Goal: Register for event/course

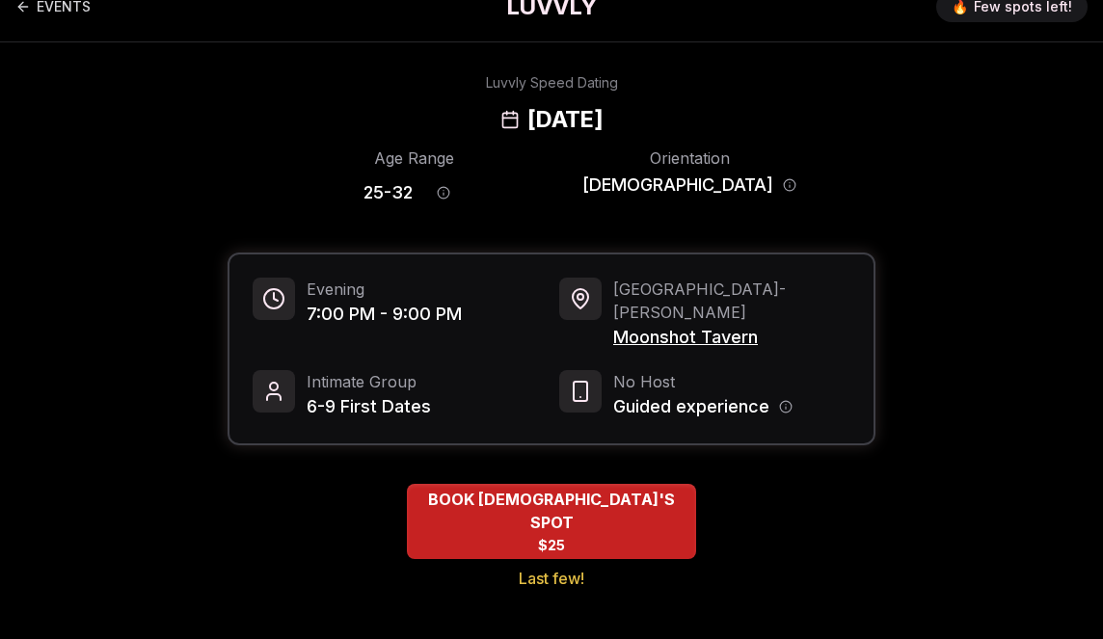
scroll to position [32, 0]
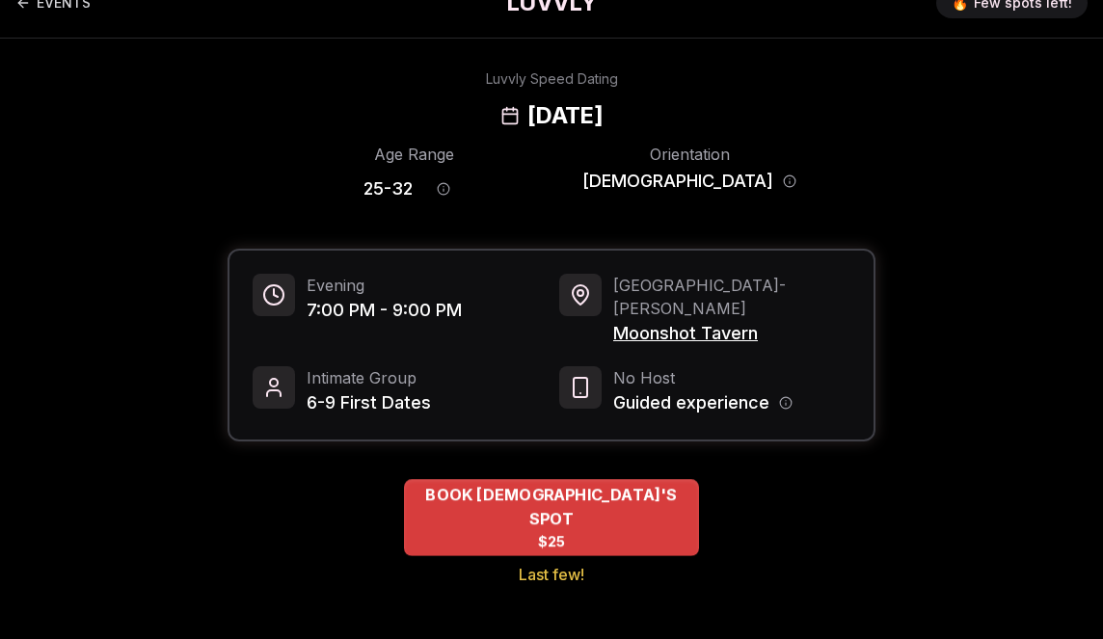
click at [543, 479] on div "BOOK [DEMOGRAPHIC_DATA]'S SPOT $25" at bounding box center [551, 517] width 295 height 77
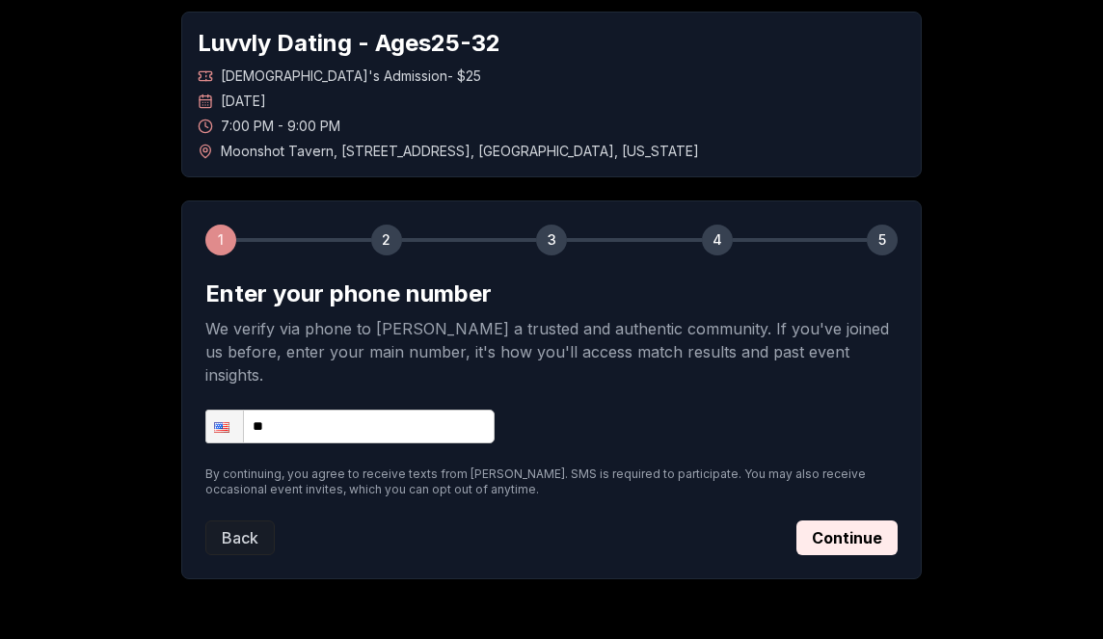
scroll to position [97, 0]
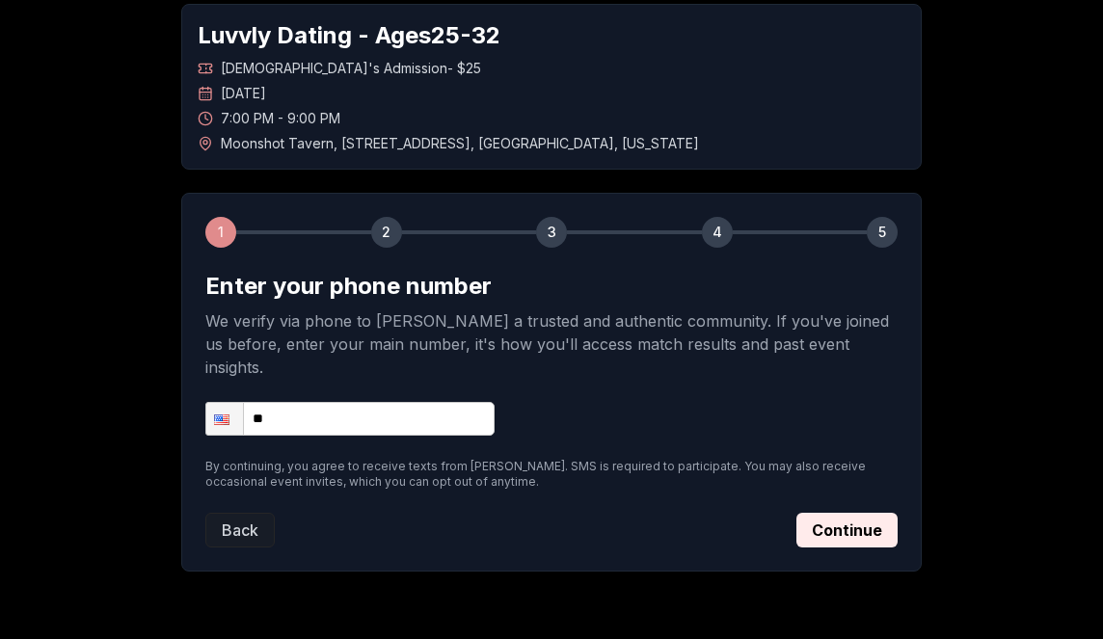
click at [402, 402] on input "**" at bounding box center [349, 419] width 289 height 34
type input "**********"
click at [836, 513] on button "Continue" at bounding box center [846, 530] width 101 height 35
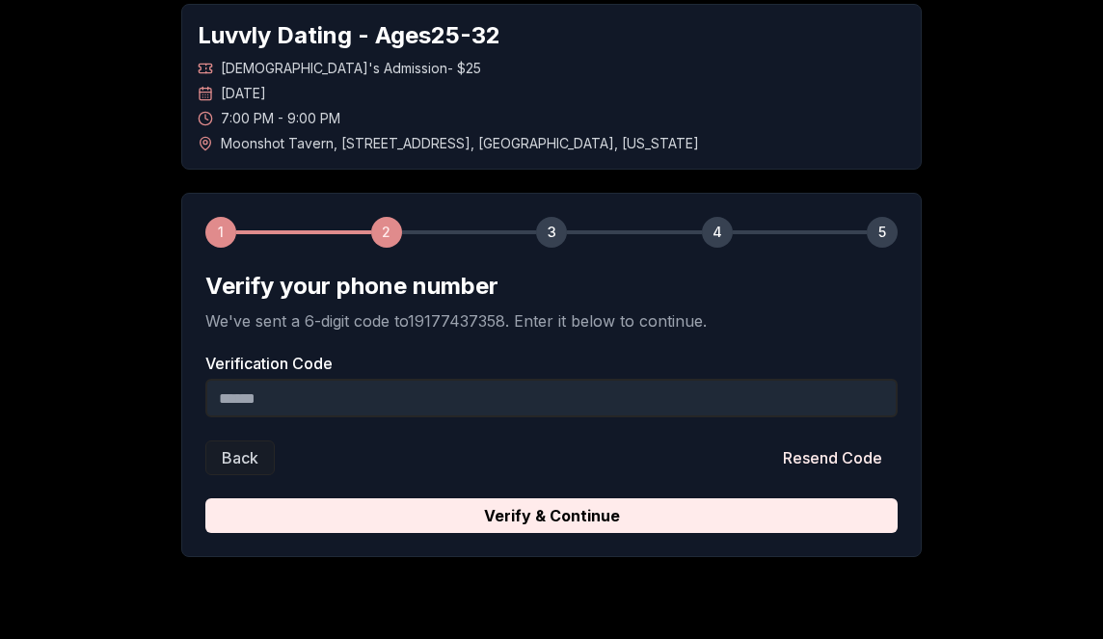
click at [551, 401] on input "Verification Code" at bounding box center [551, 398] width 692 height 39
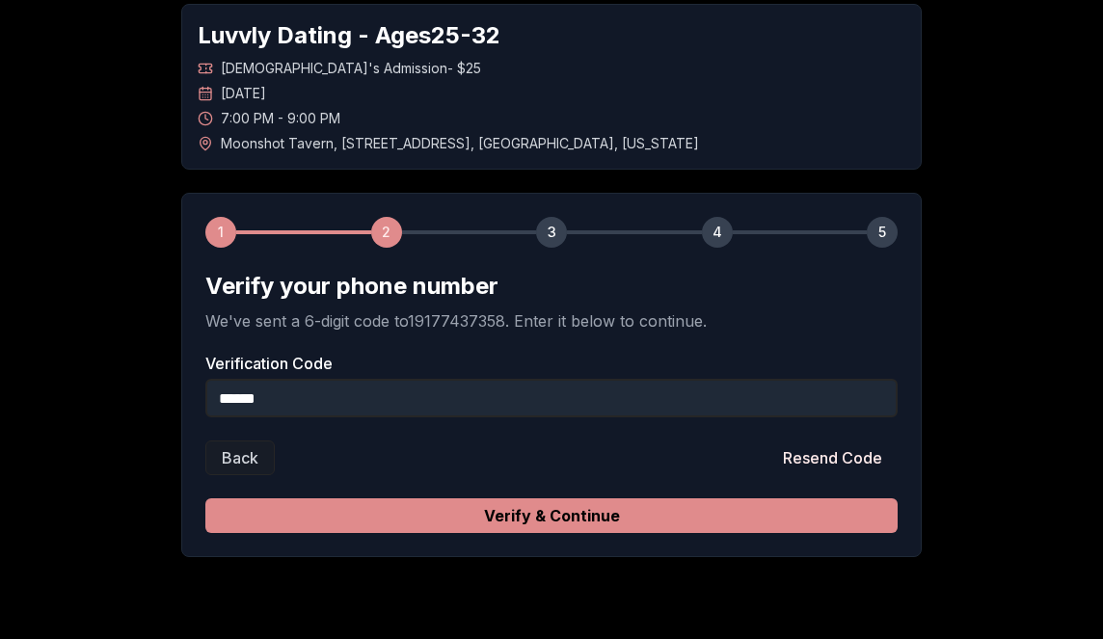
type input "******"
click at [550, 527] on button "Verify & Continue" at bounding box center [551, 515] width 692 height 35
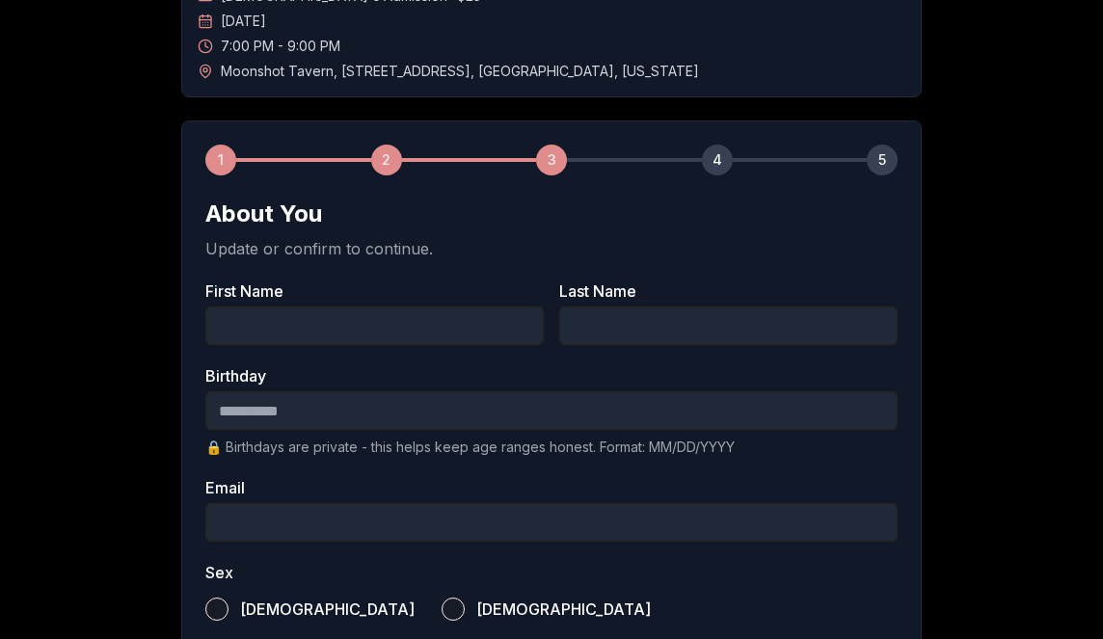
scroll to position [188, 0]
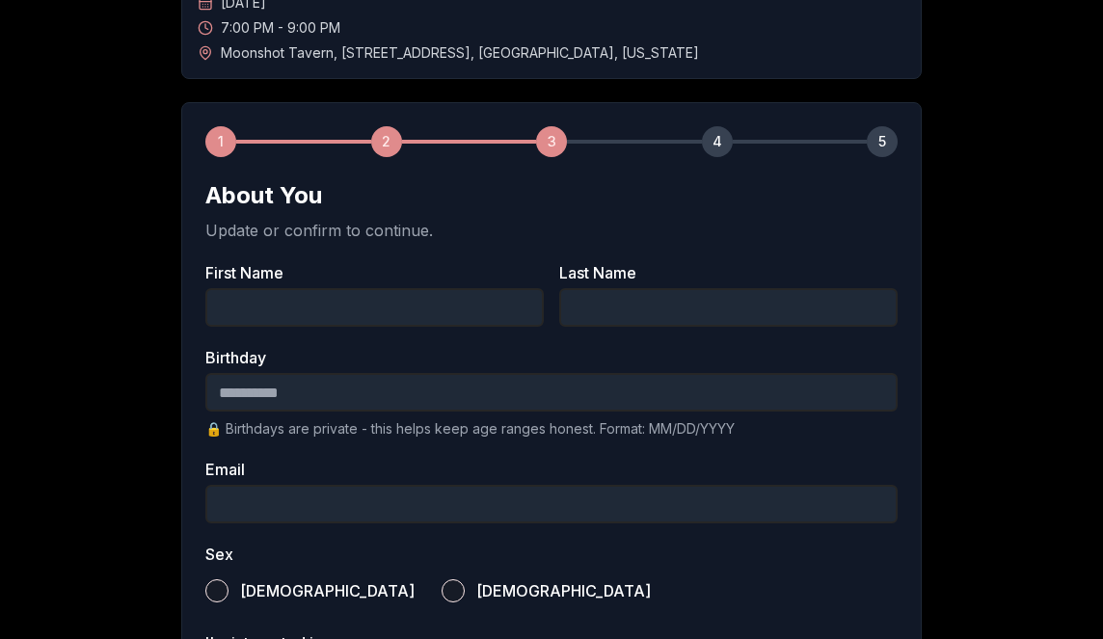
click at [338, 318] on input "First Name" at bounding box center [374, 307] width 338 height 39
type input "******"
click at [617, 326] on input "Last Name" at bounding box center [728, 307] width 338 height 39
type input "****"
click at [483, 404] on input "Birthday" at bounding box center [551, 392] width 692 height 39
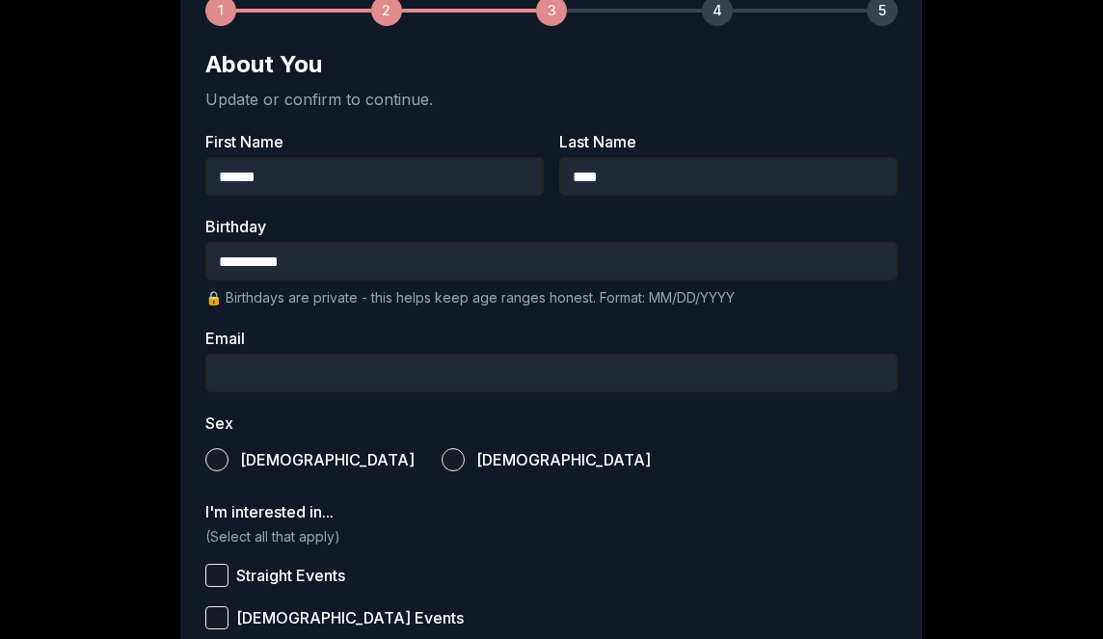
scroll to position [323, 0]
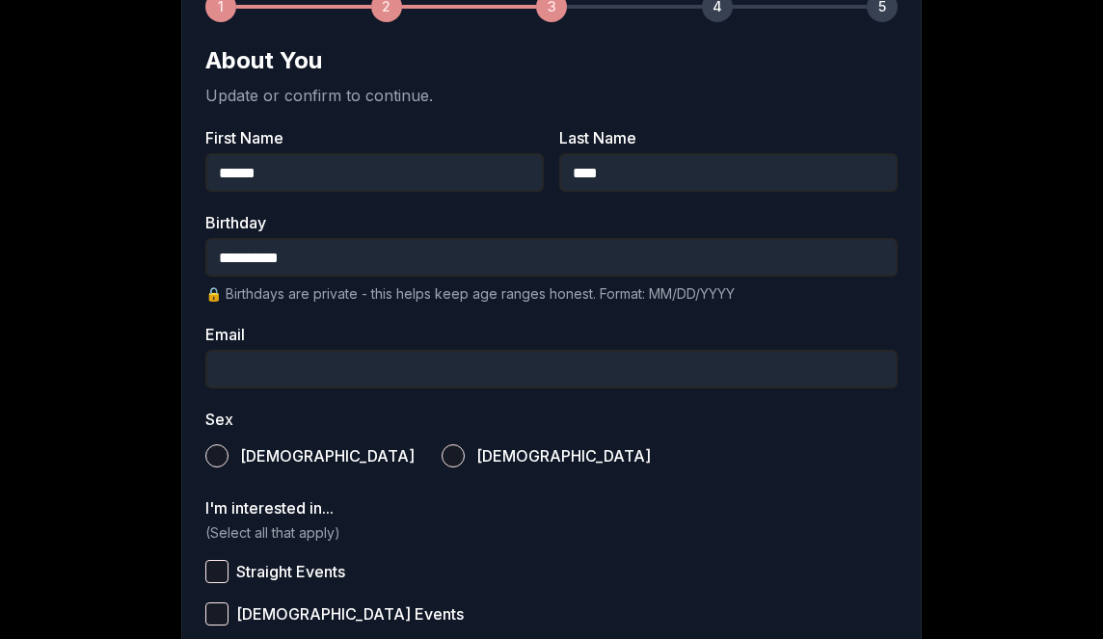
type input "**********"
click at [430, 385] on input "Email" at bounding box center [551, 369] width 692 height 39
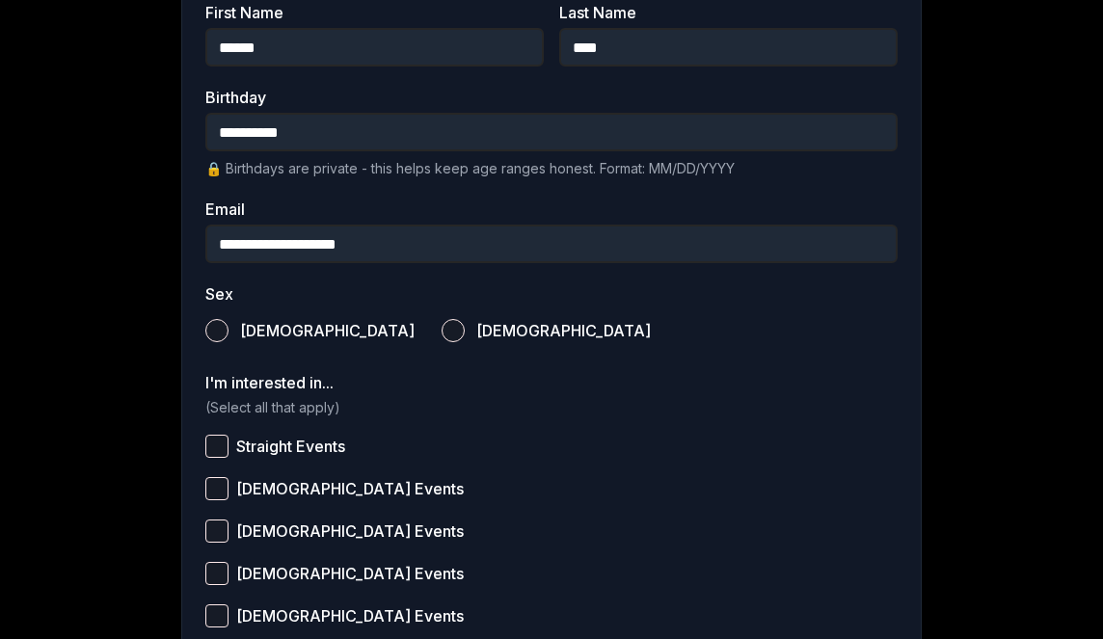
scroll to position [468, 0]
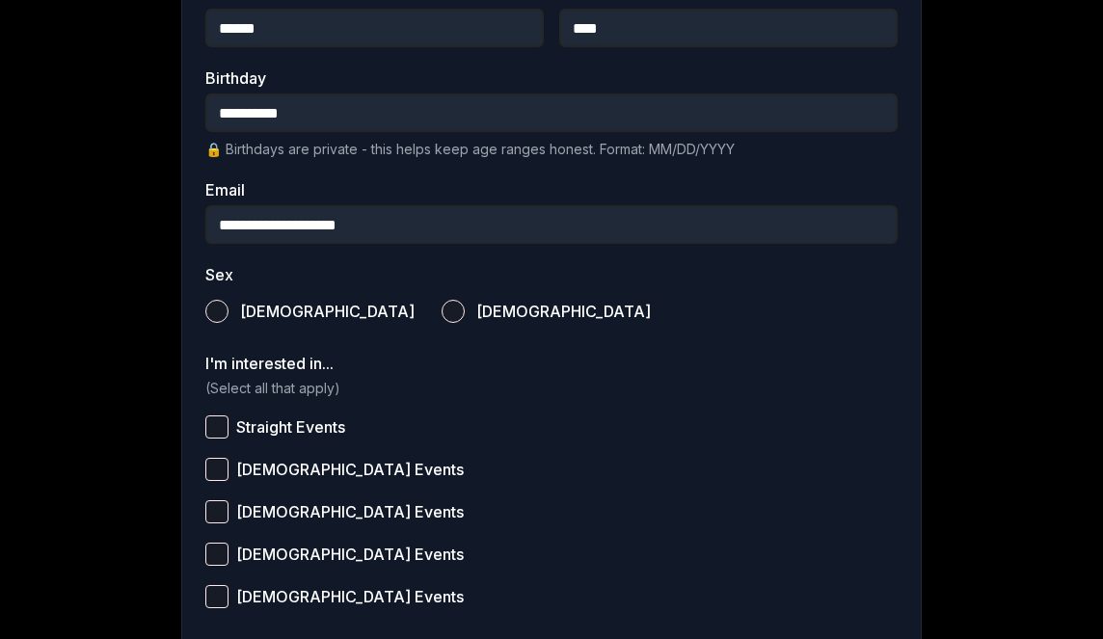
type input "**********"
click at [442, 315] on button "[DEMOGRAPHIC_DATA]" at bounding box center [453, 311] width 23 height 23
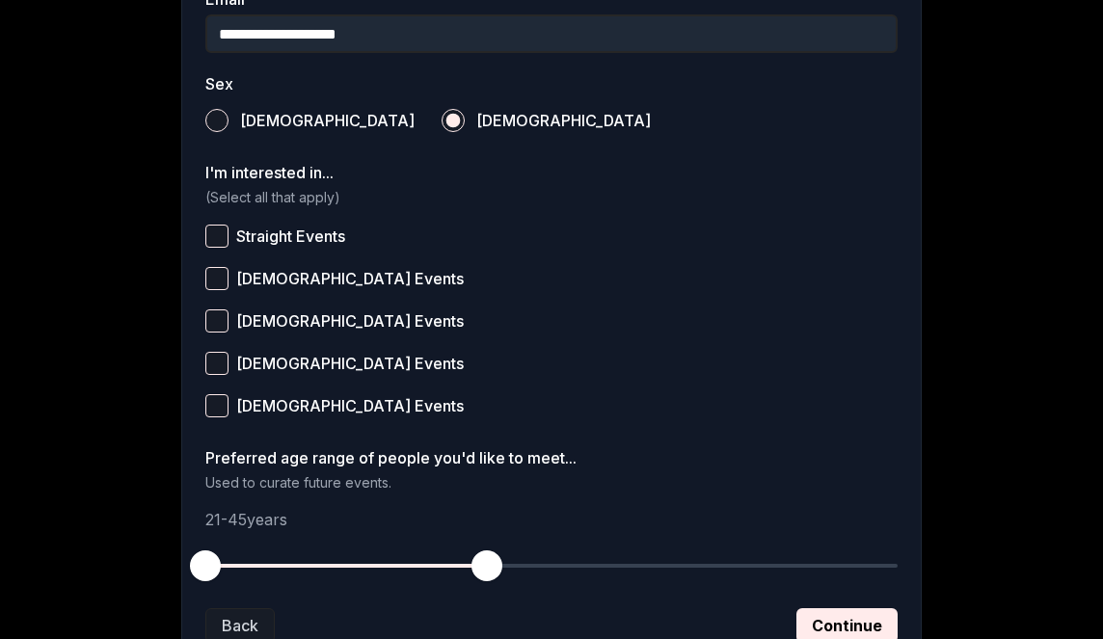
scroll to position [661, 0]
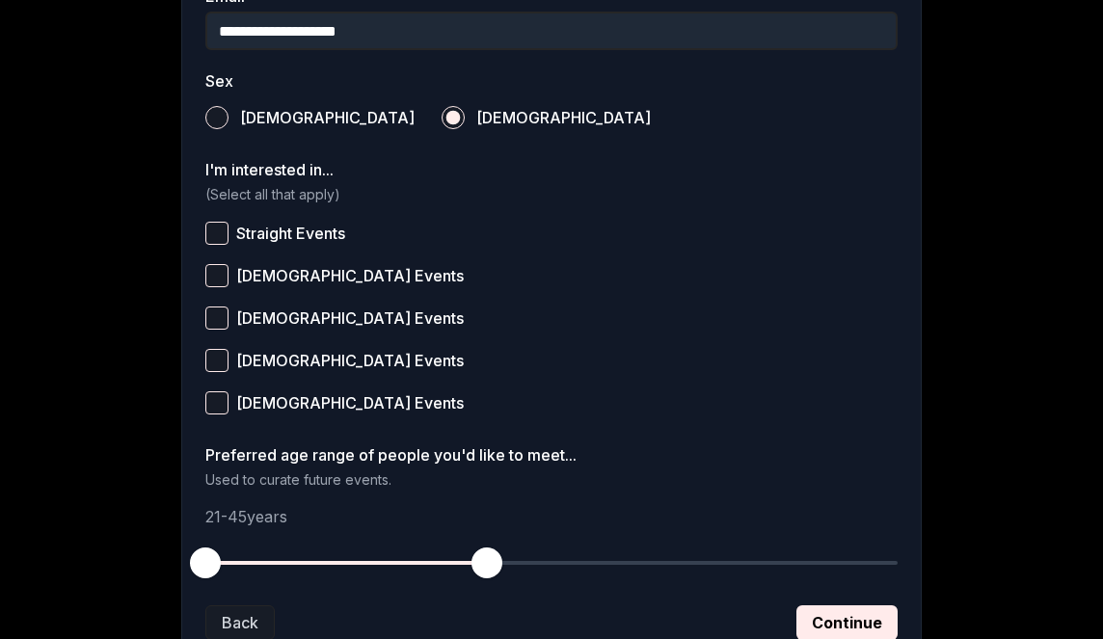
click at [326, 276] on span "[DEMOGRAPHIC_DATA] Events" at bounding box center [350, 275] width 228 height 15
click at [228, 276] on button "[DEMOGRAPHIC_DATA] Events" at bounding box center [216, 275] width 23 height 23
click at [301, 348] on label "[DEMOGRAPHIC_DATA] Events" at bounding box center [551, 360] width 692 height 42
click at [228, 349] on button "[DEMOGRAPHIC_DATA] Events" at bounding box center [216, 360] width 23 height 23
click at [278, 406] on span "[DEMOGRAPHIC_DATA] Events" at bounding box center [350, 402] width 228 height 15
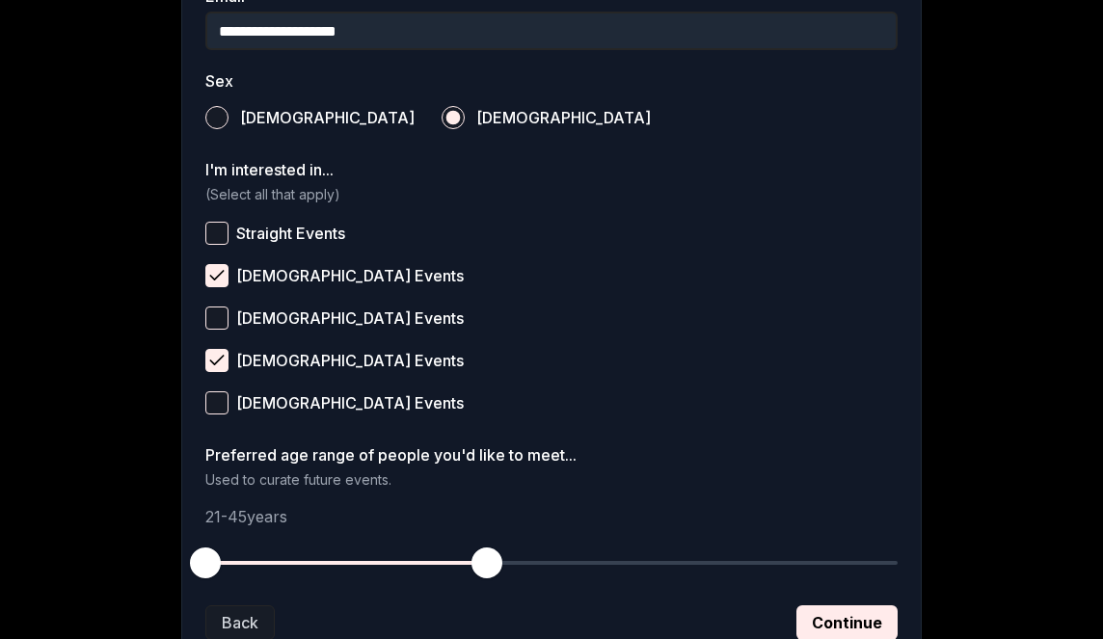
click at [228, 406] on button "[DEMOGRAPHIC_DATA] Events" at bounding box center [216, 402] width 23 height 23
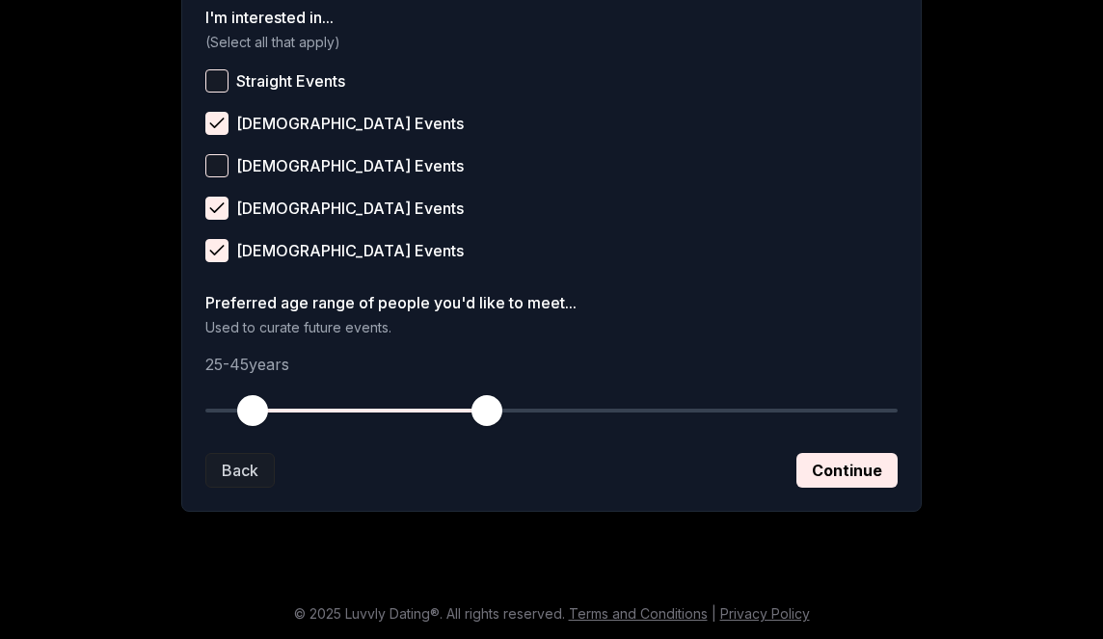
drag, startPoint x: 209, startPoint y: 417, endPoint x: 253, endPoint y: 424, distance: 43.9
click at [253, 424] on span "button" at bounding box center [252, 410] width 31 height 31
click at [836, 468] on button "Continue" at bounding box center [846, 470] width 101 height 35
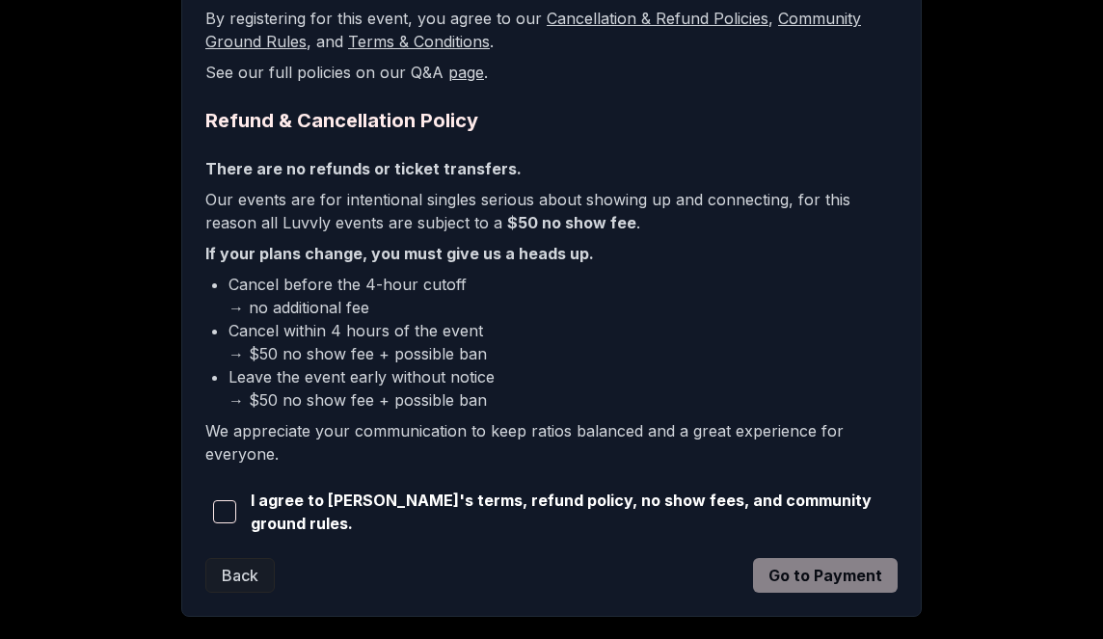
scroll to position [412, 0]
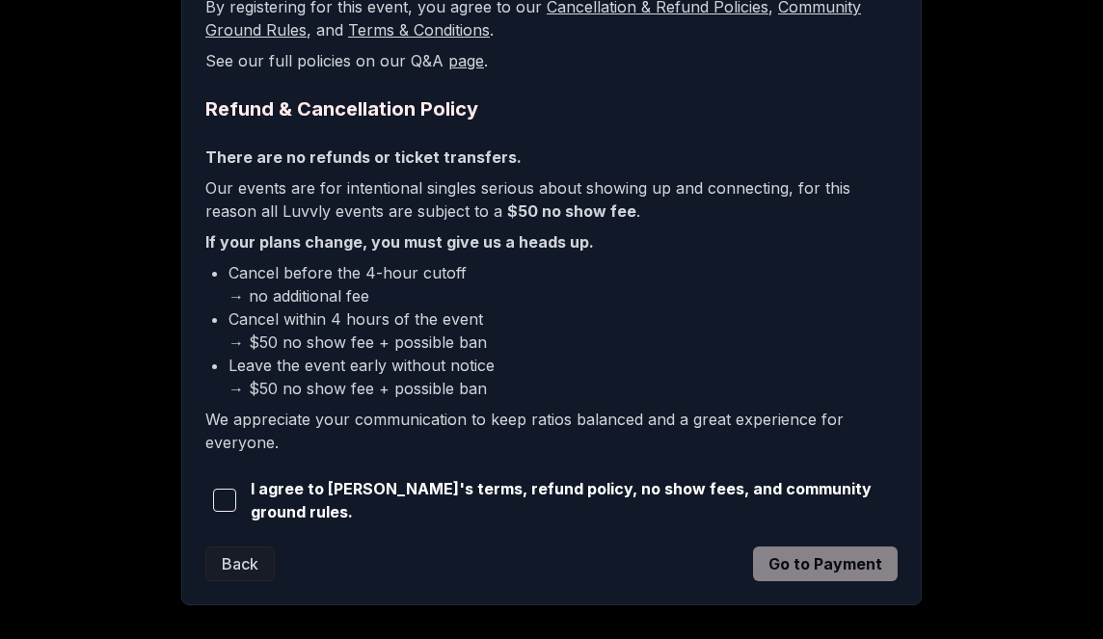
click at [224, 503] on span "button" at bounding box center [224, 500] width 23 height 23
click at [776, 552] on button "Go to Payment" at bounding box center [825, 564] width 145 height 35
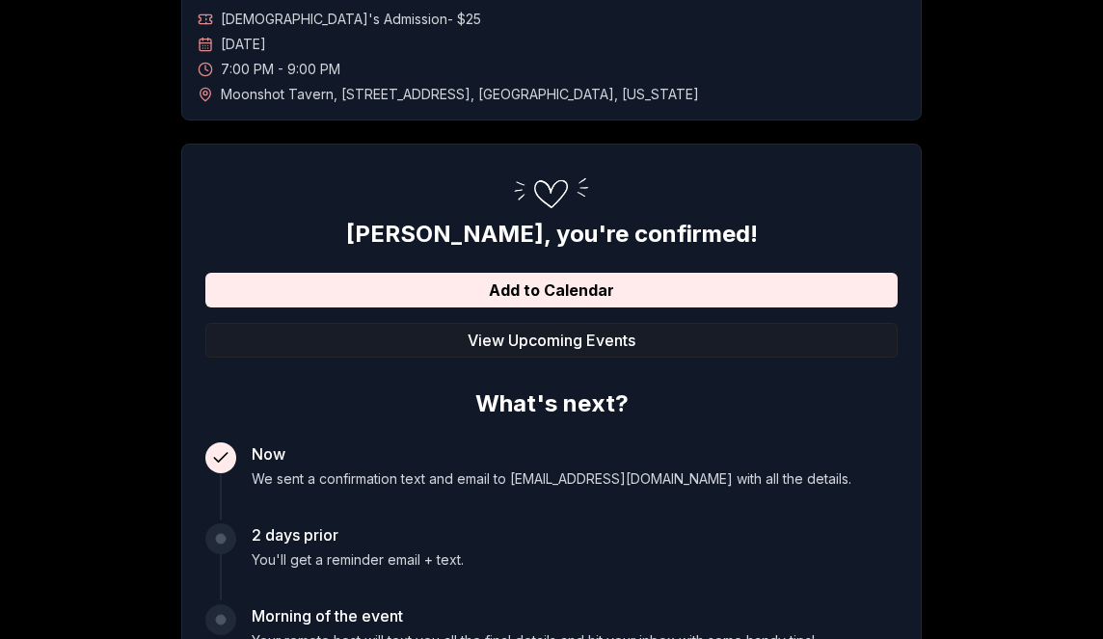
scroll to position [208, 0]
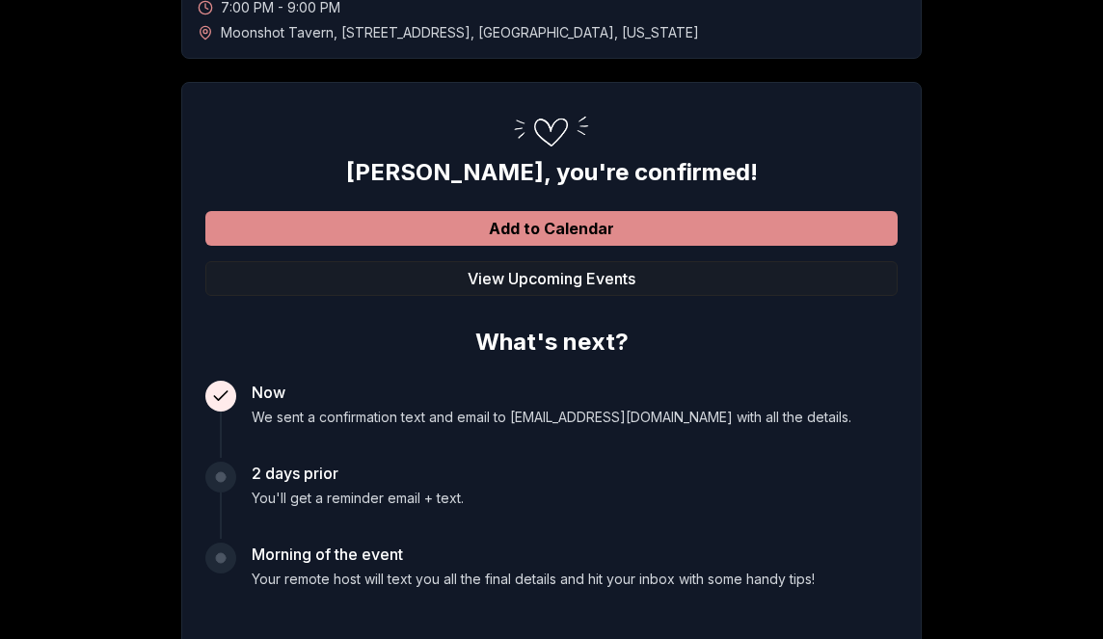
click at [696, 228] on button "Add to Calendar" at bounding box center [551, 228] width 692 height 35
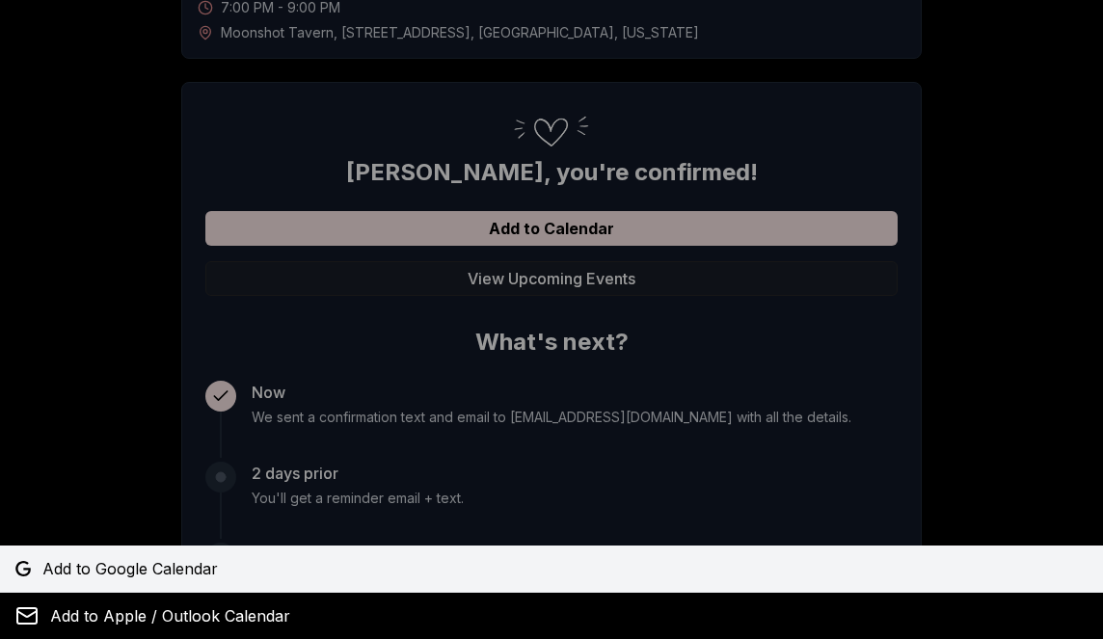
click at [531, 588] on link "Add to Google Calendar" at bounding box center [551, 569] width 1103 height 46
